Goal: Browse casually: Explore the website without a specific task or goal

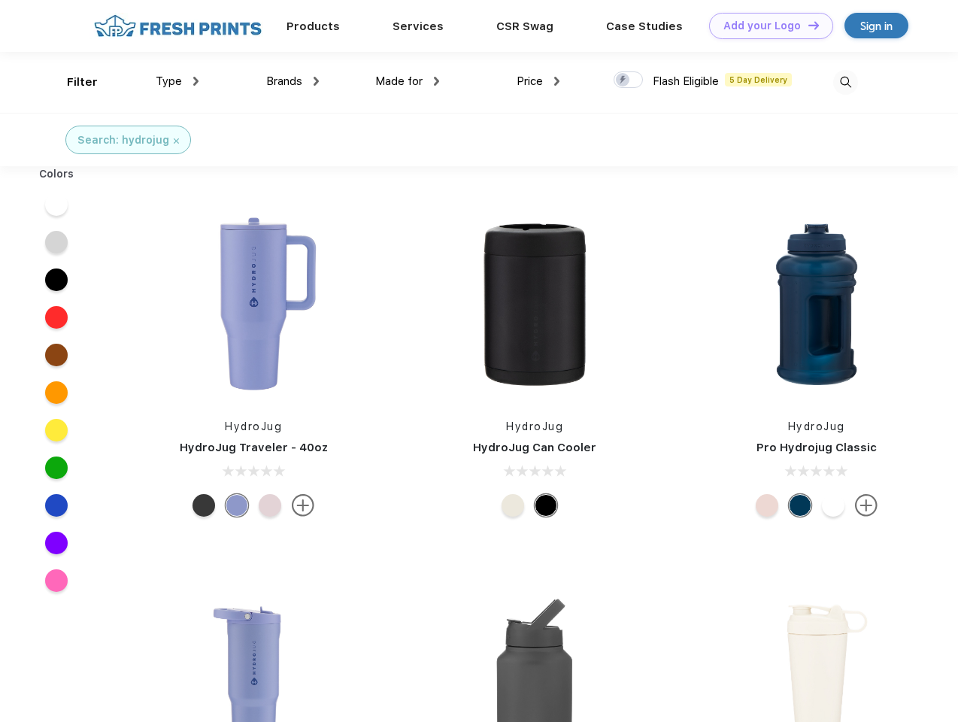
click at [766, 26] on link "Add your Logo Design Tool" at bounding box center [771, 26] width 124 height 26
click at [0, 0] on div "Design Tool" at bounding box center [0, 0] width 0 height 0
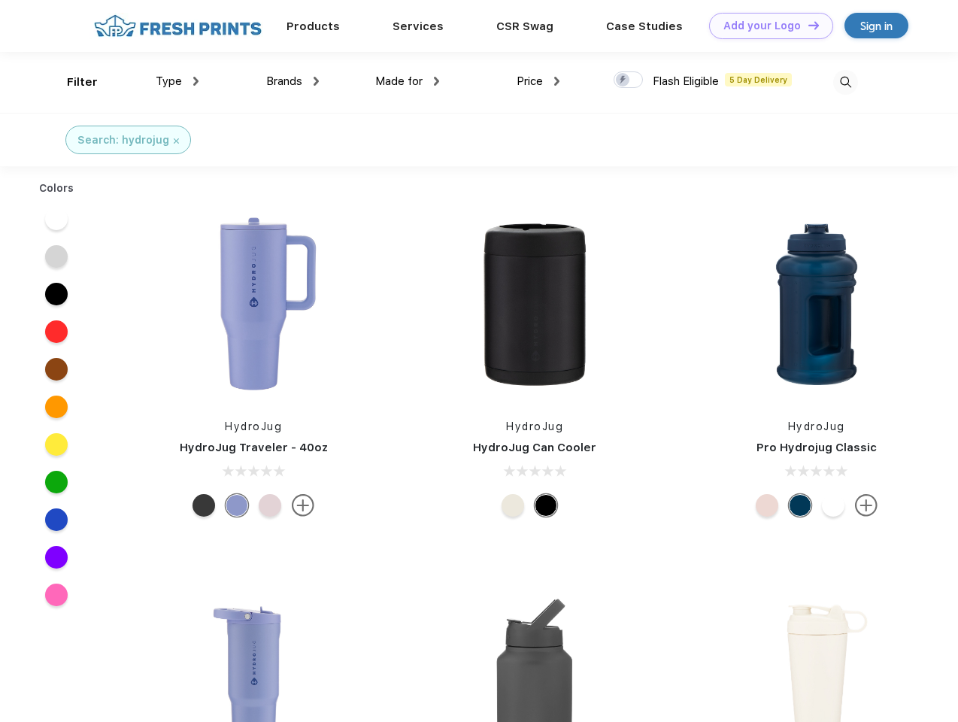
click at [807, 25] on link "Add your Logo Design Tool" at bounding box center [771, 26] width 124 height 26
click at [72, 82] on div "Filter" at bounding box center [82, 82] width 31 height 17
click at [177, 81] on span "Type" at bounding box center [169, 81] width 26 height 14
click at [293, 81] on span "Brands" at bounding box center [284, 81] width 36 height 14
click at [408, 81] on span "Made for" at bounding box center [398, 81] width 47 height 14
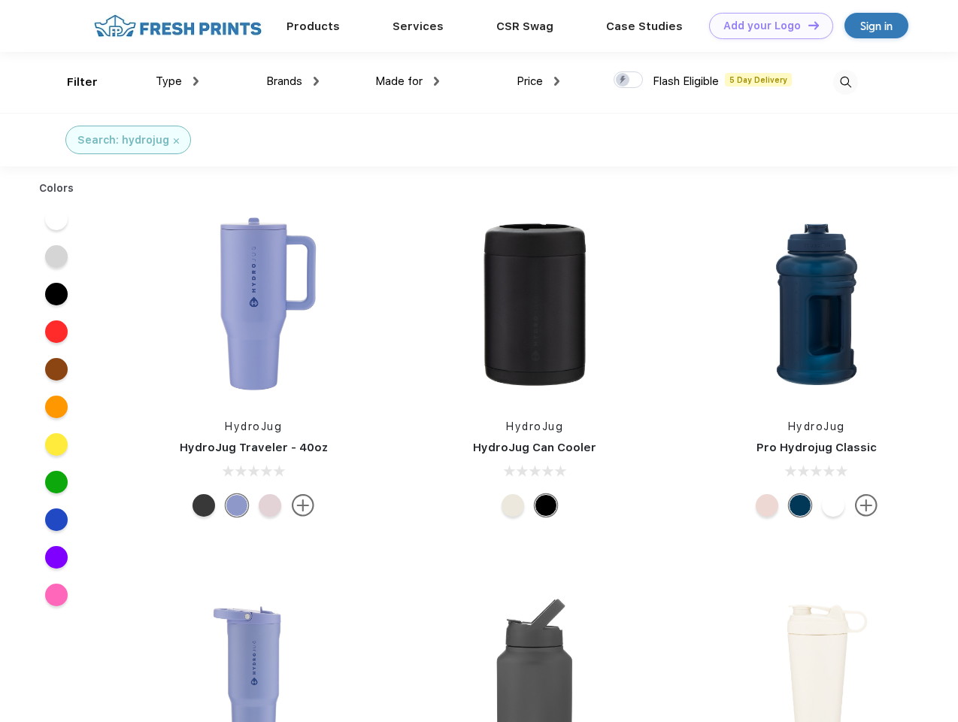
click at [538, 81] on span "Price" at bounding box center [530, 81] width 26 height 14
click at [629, 80] on div at bounding box center [628, 79] width 29 height 17
click at [623, 80] on input "checkbox" at bounding box center [619, 76] width 10 height 10
click at [845, 82] on img at bounding box center [845, 82] width 25 height 25
